Goal: Transaction & Acquisition: Purchase product/service

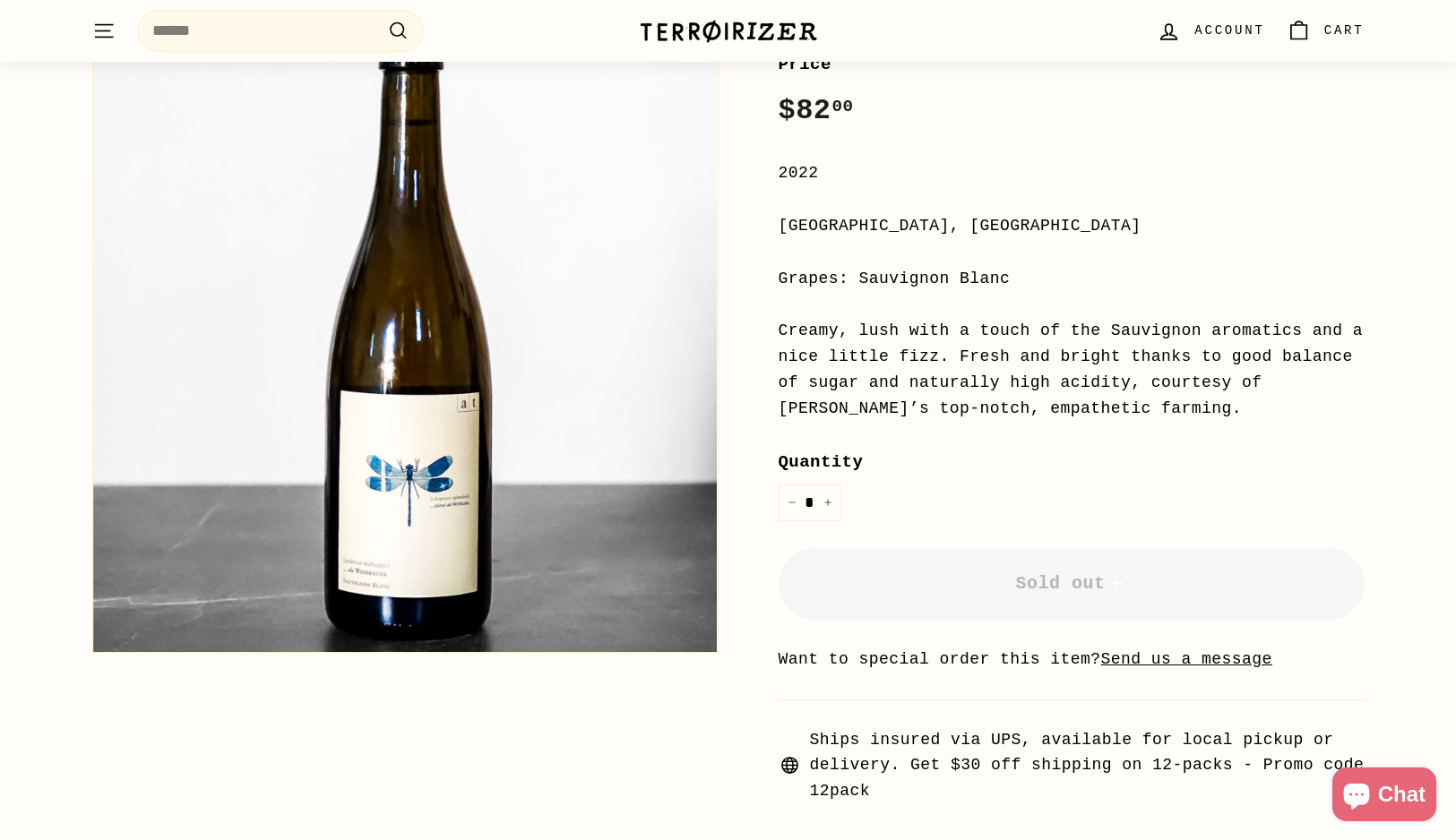
scroll to position [269, 0]
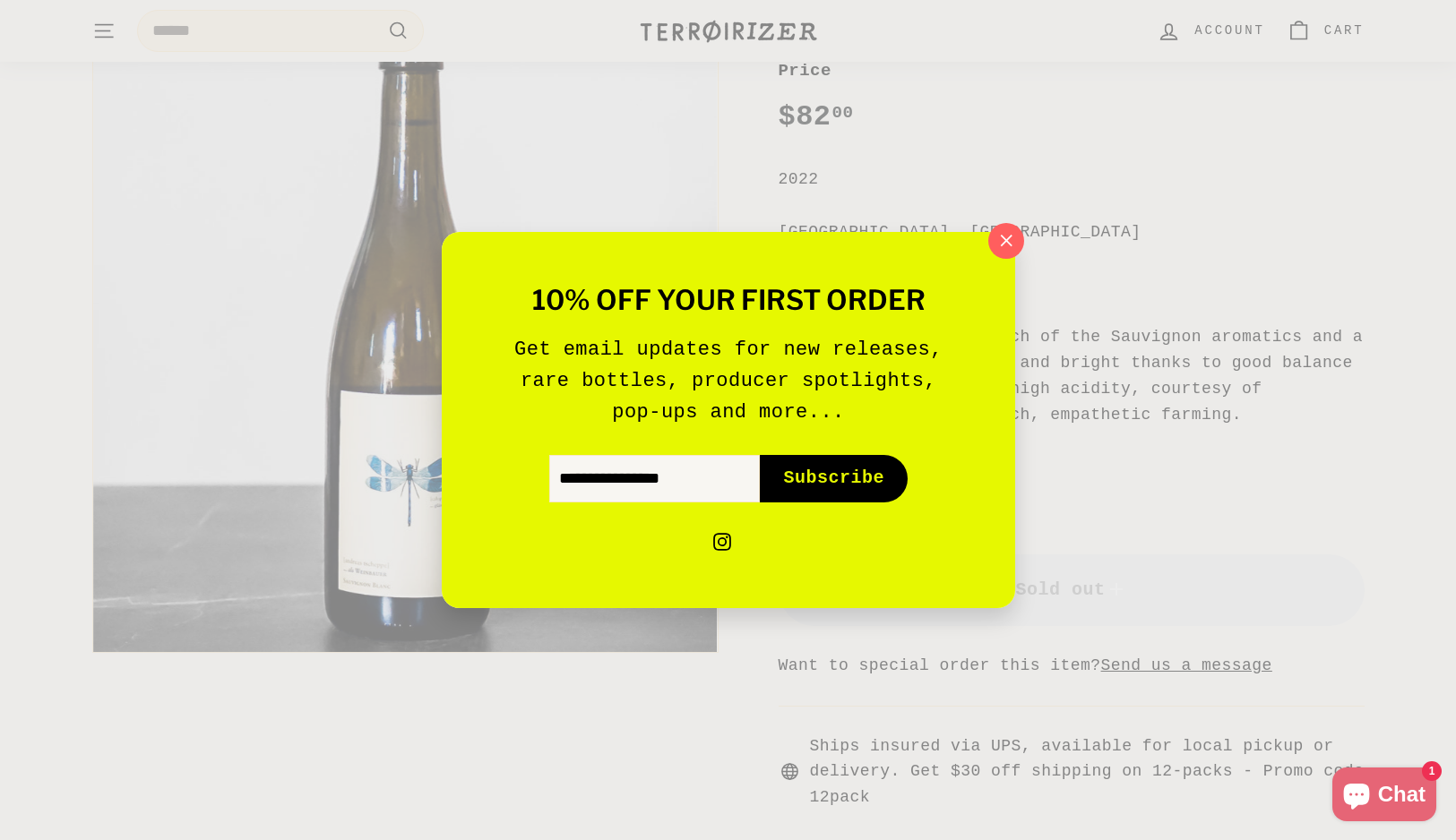
drag, startPoint x: 1316, startPoint y: 455, endPoint x: 1240, endPoint y: 345, distance: 133.7
click at [1301, 432] on div "10% off your first order Get email updates for new releases, rare bottles, prod…" at bounding box center [728, 420] width 1456 height 840
